Goal: Find specific page/section: Find specific page/section

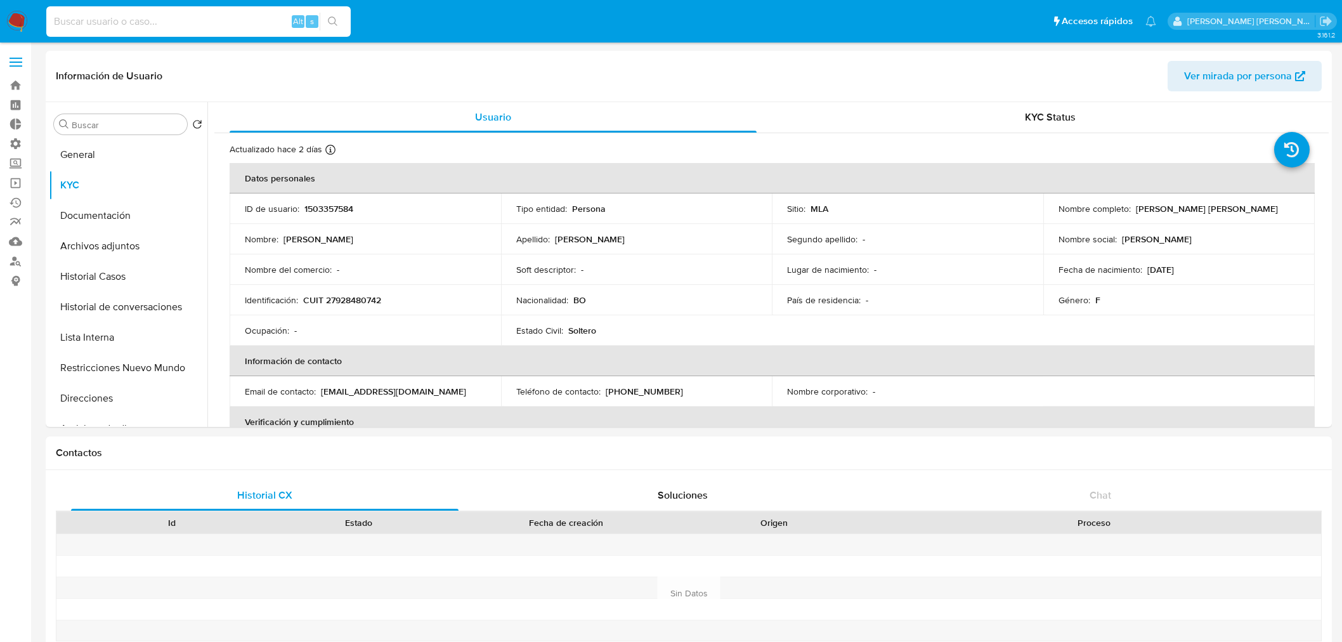
select select "10"
click at [122, 20] on input at bounding box center [198, 21] width 305 height 16
type input "2220301512"
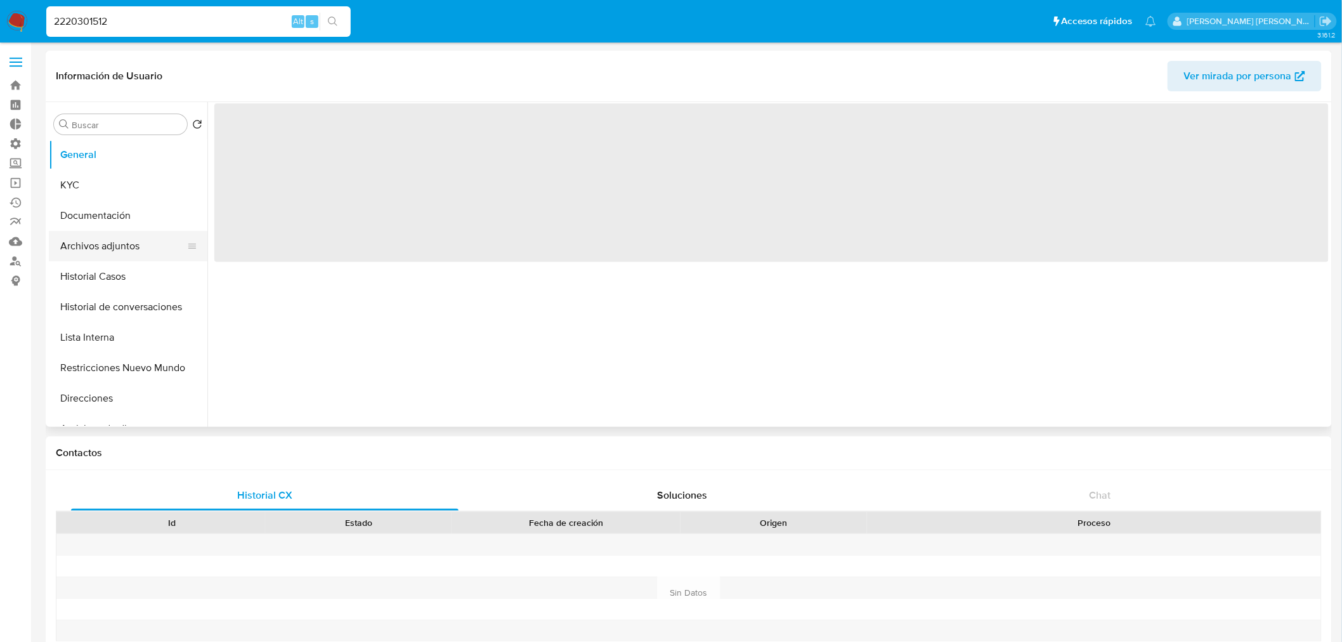
select select "10"
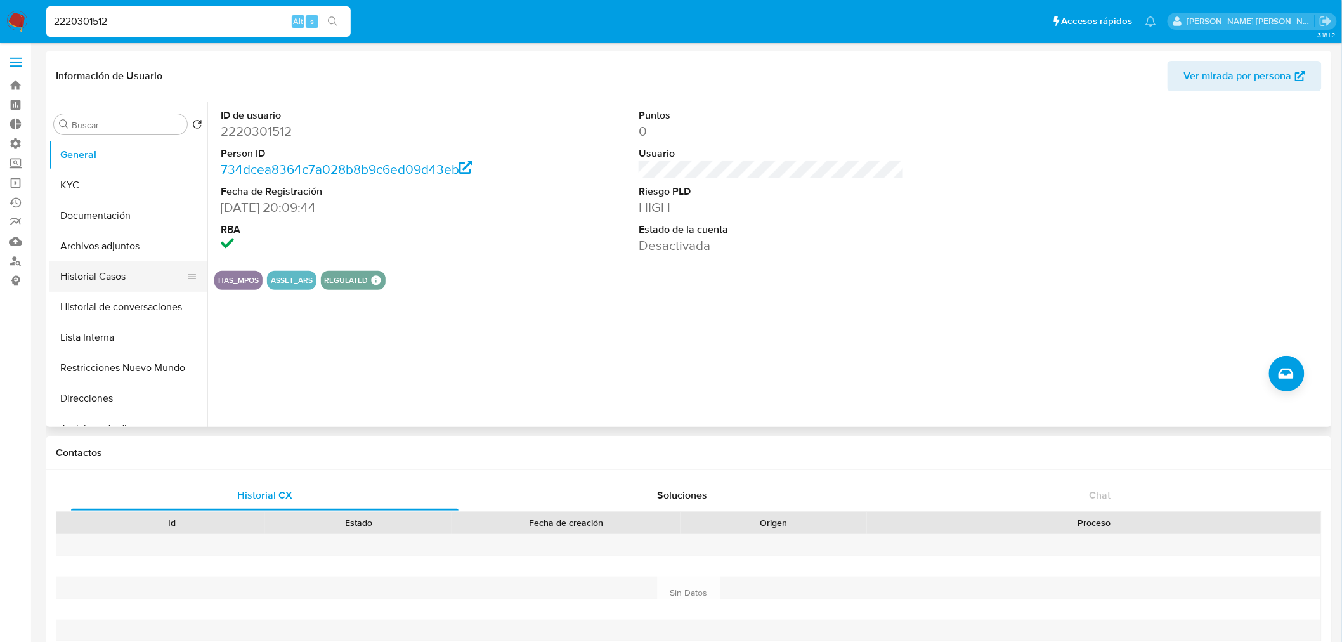
click at [146, 282] on button "Historial Casos" at bounding box center [123, 276] width 148 height 30
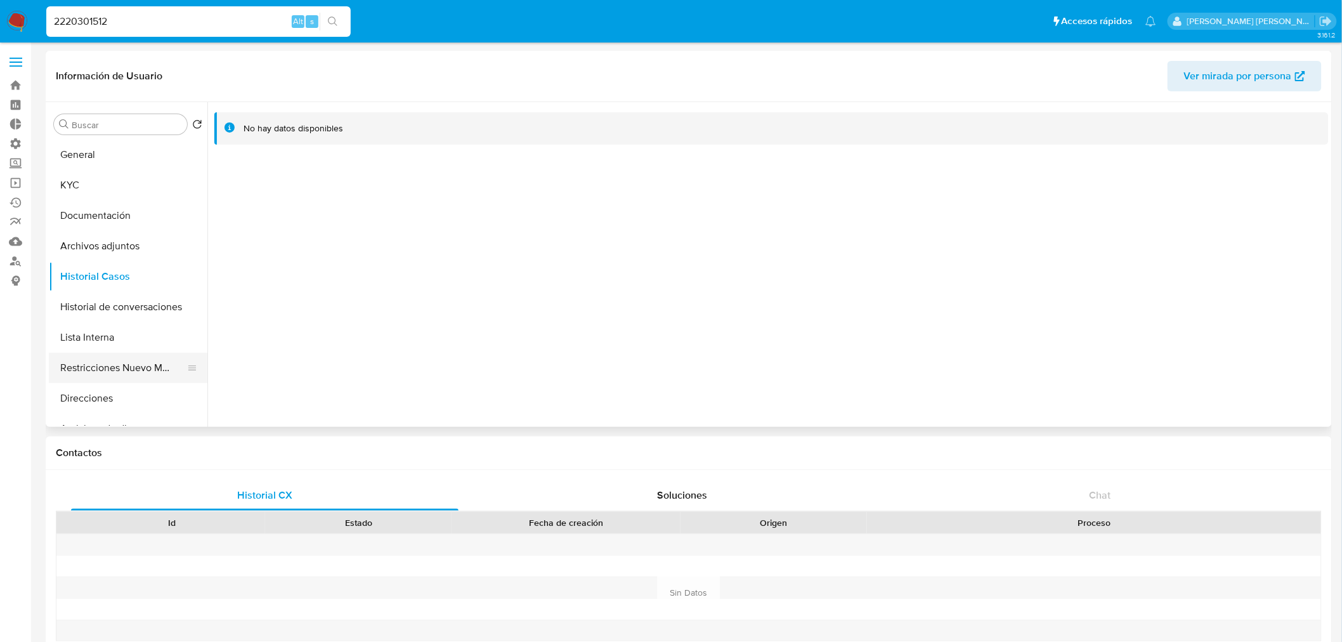
click at [151, 369] on button "Restricciones Nuevo Mundo" at bounding box center [123, 368] width 148 height 30
